Goal: Task Accomplishment & Management: Use online tool/utility

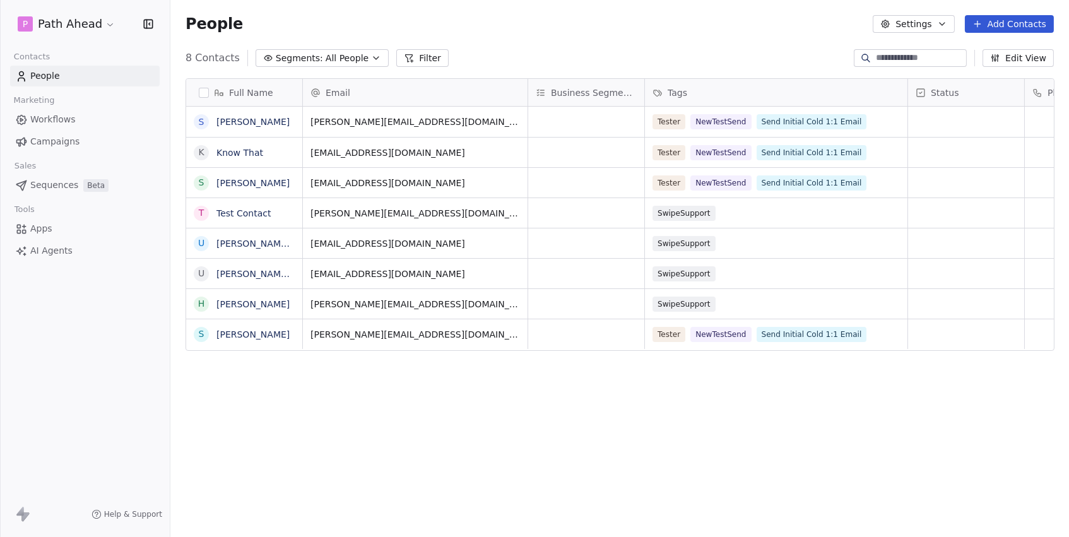
scroll to position [473, 898]
click at [66, 118] on span "Workflows" at bounding box center [52, 119] width 45 height 13
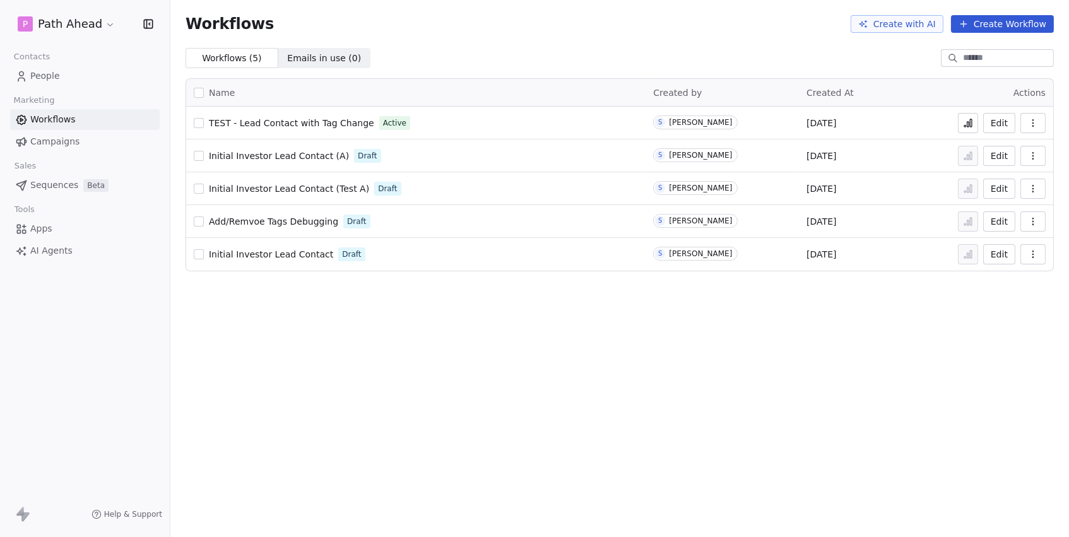
click at [330, 126] on span "TEST - Lead Contact with Tag Change" at bounding box center [291, 123] width 165 height 10
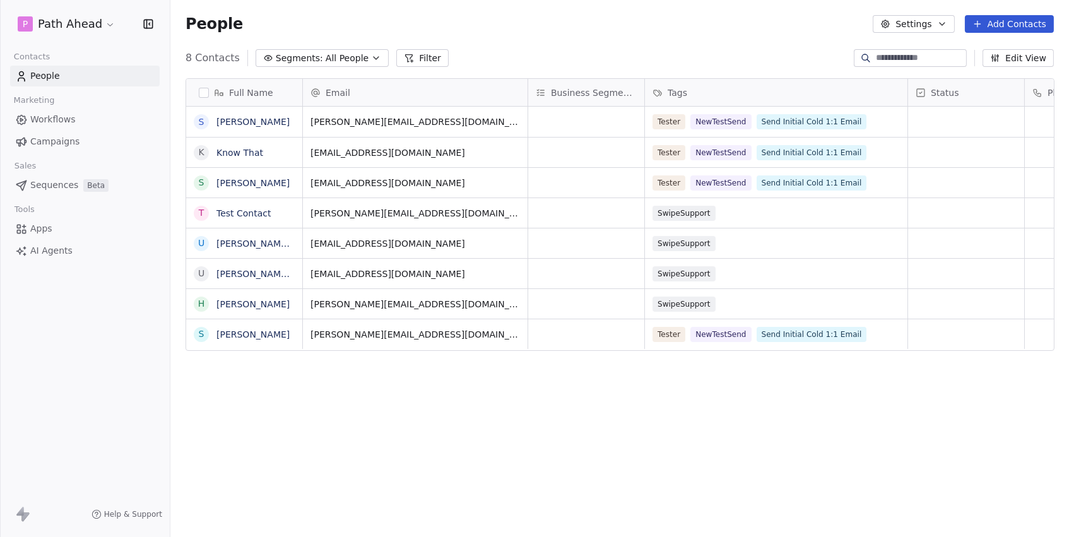
scroll to position [473, 898]
click at [785, 304] on div "SwipeSupport" at bounding box center [764, 304] width 223 height 15
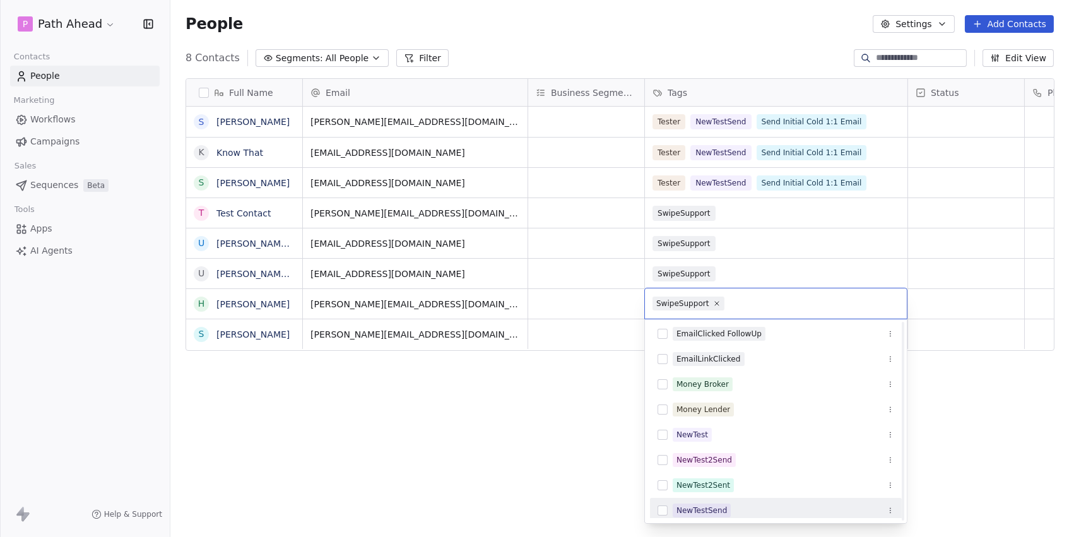
scroll to position [136, 0]
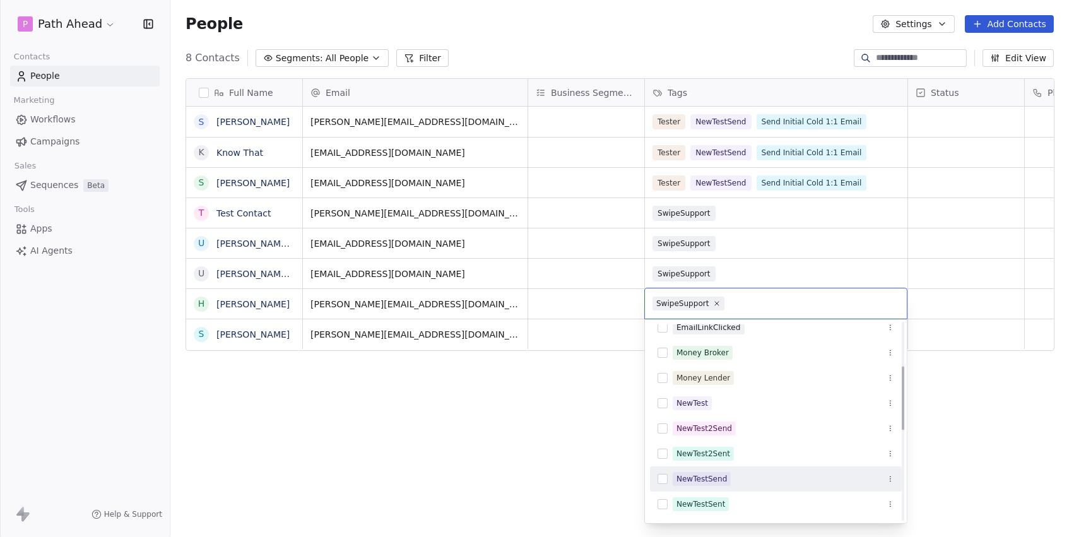
click at [739, 481] on div "NewTestSend" at bounding box center [783, 479] width 221 height 14
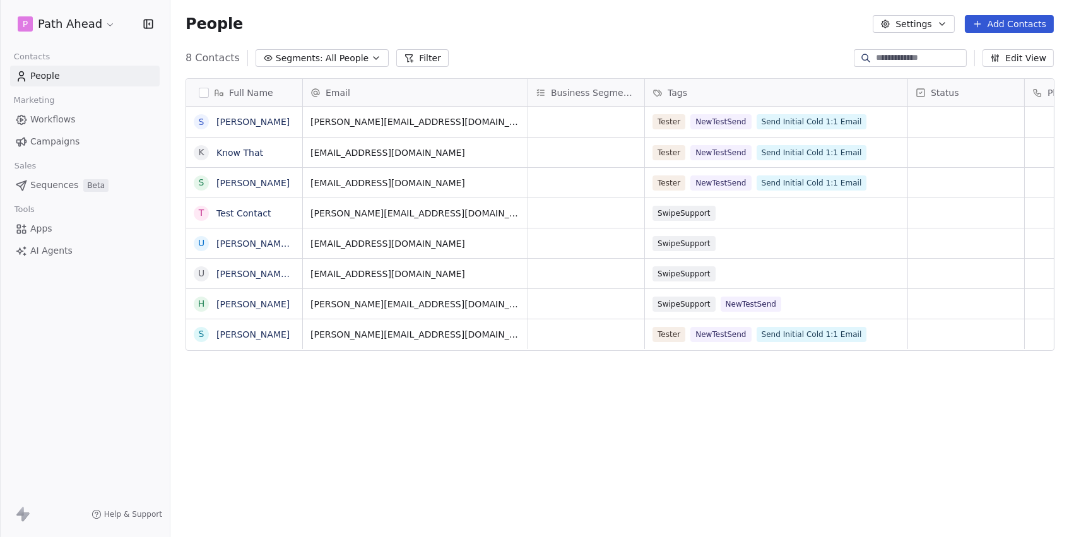
click at [536, 457] on html "P Path Ahead Contacts People Marketing Workflows Campaigns Sales Sequences Beta…" at bounding box center [534, 268] width 1069 height 537
click at [47, 118] on span "Workflows" at bounding box center [52, 119] width 45 height 13
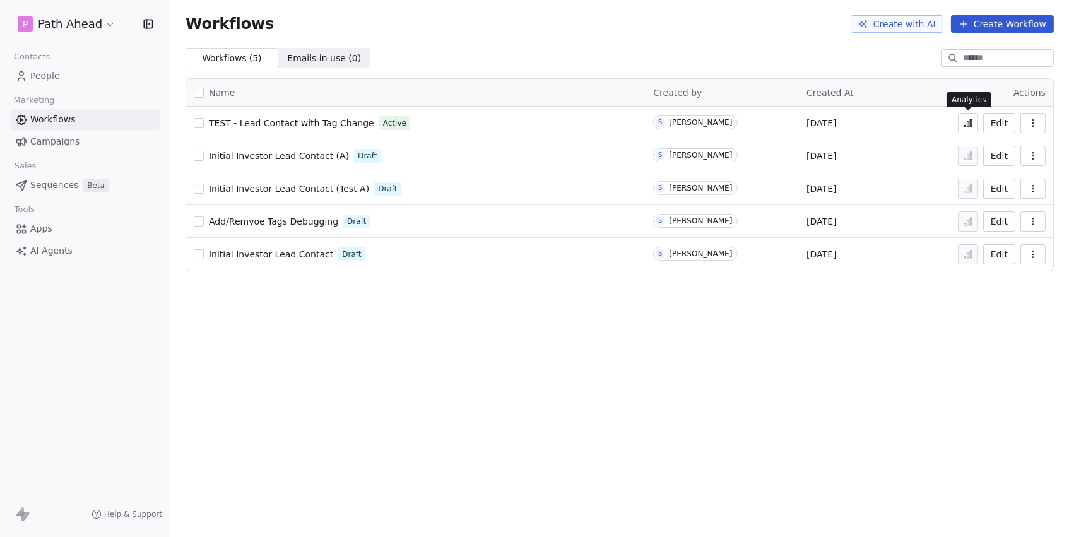
click at [970, 122] on icon at bounding box center [971, 123] width 2 height 8
click at [327, 121] on span "TEST - Lead Contact with Tag Change" at bounding box center [291, 123] width 165 height 10
